Goal: Check status: Check status

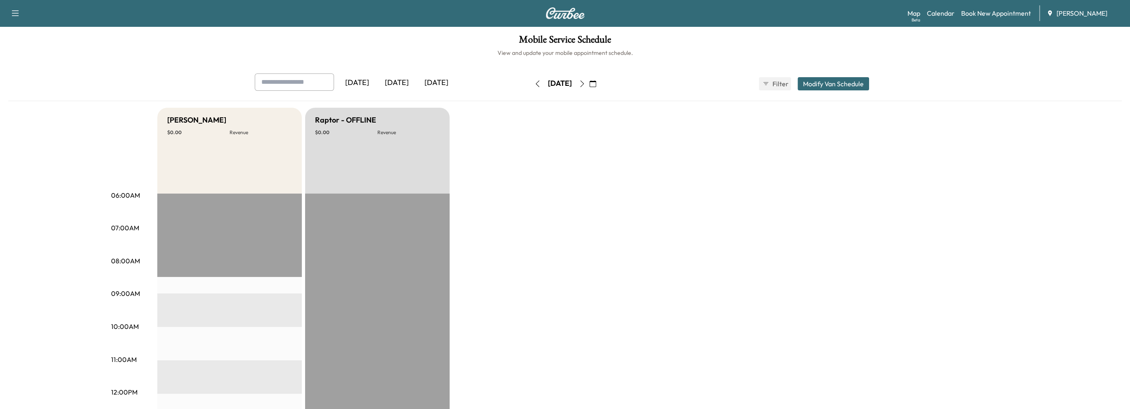
click at [534, 84] on icon "button" at bounding box center [537, 84] width 7 height 7
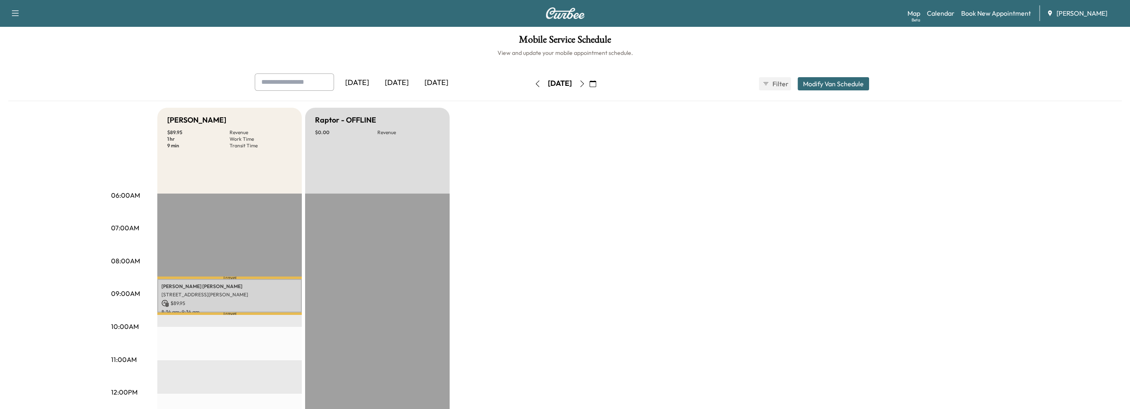
click at [586, 84] on icon "button" at bounding box center [582, 84] width 7 height 7
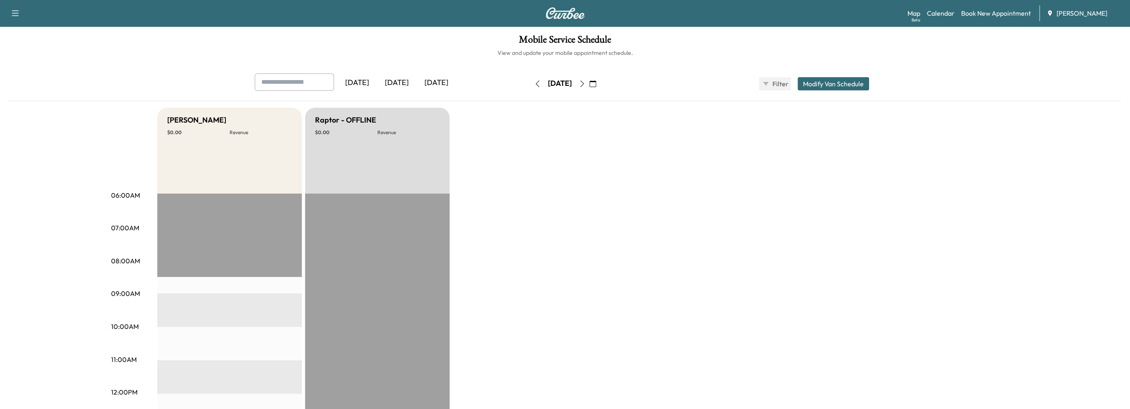
click at [534, 81] on icon "button" at bounding box center [537, 84] width 7 height 7
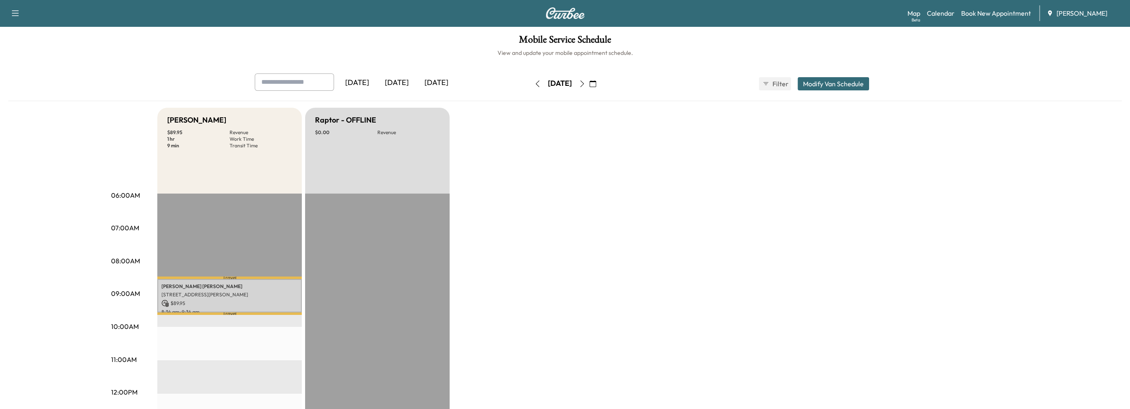
click at [531, 87] on button "button" at bounding box center [538, 83] width 14 height 13
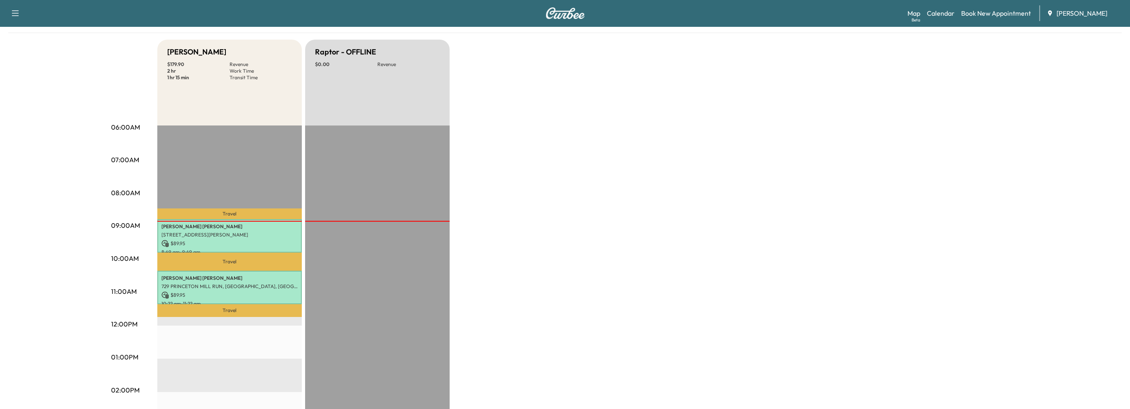
scroll to position [83, 0]
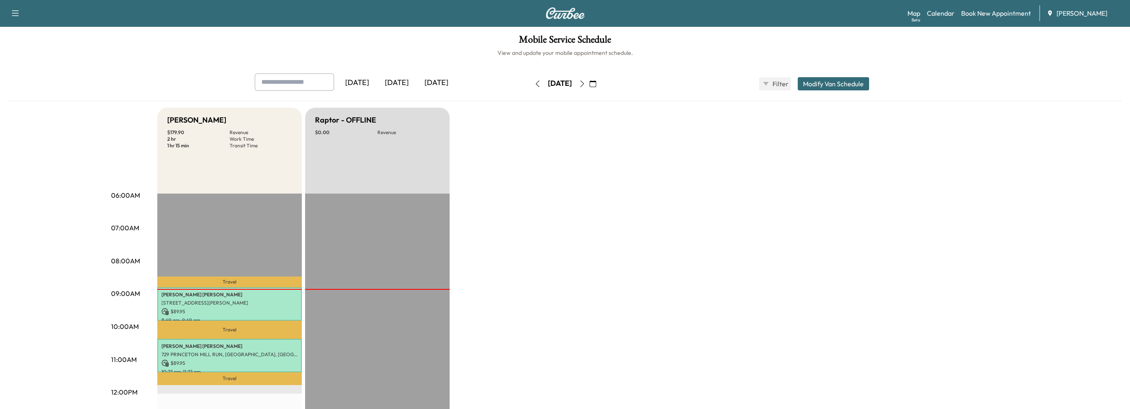
scroll to position [41, 0]
